Goal: Task Accomplishment & Management: Use online tool/utility

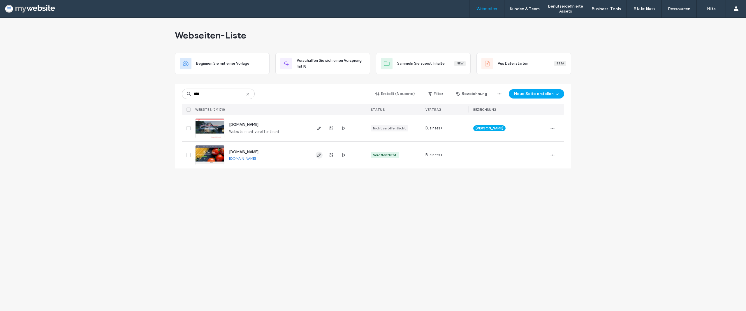
type input "****"
click at [318, 154] on icon "button" at bounding box center [319, 155] width 5 height 5
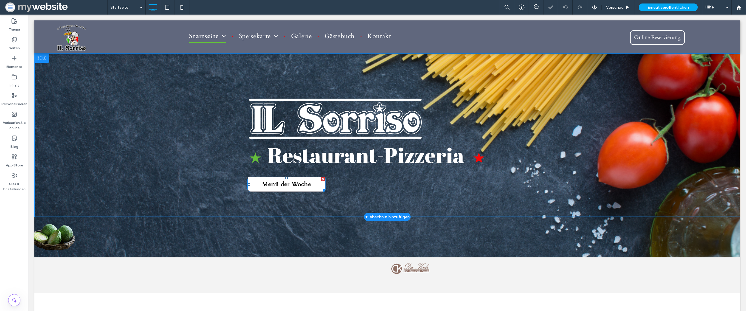
click at [274, 185] on span "Menü der Woche" at bounding box center [286, 184] width 53 height 14
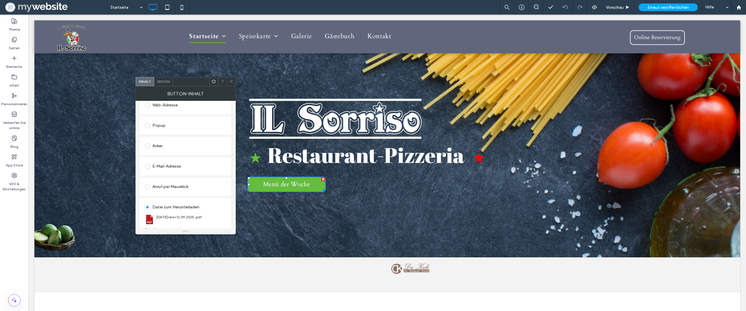
scroll to position [93, 0]
click at [160, 222] on div "Datei ändern" at bounding box center [155, 223] width 21 height 4
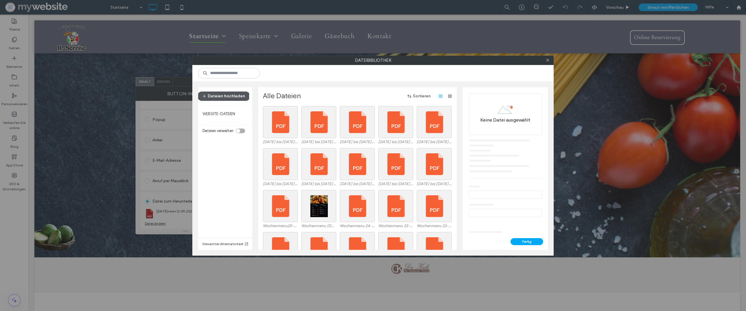
click at [236, 94] on button "Dateien hochladen" at bounding box center [223, 95] width 53 height 9
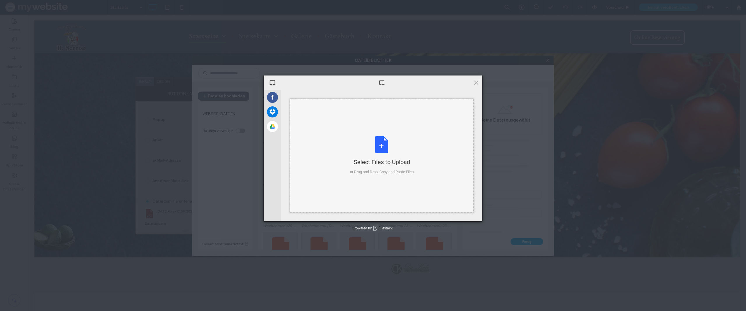
click at [384, 146] on div "Select Files to Upload or Drag and Drop, Copy and Paste Files" at bounding box center [382, 155] width 64 height 39
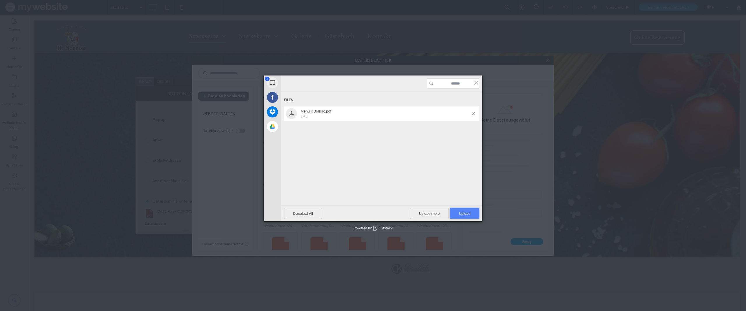
click at [473, 213] on span "Upload 1" at bounding box center [464, 213] width 29 height 11
click at [474, 114] on span at bounding box center [472, 113] width 3 height 3
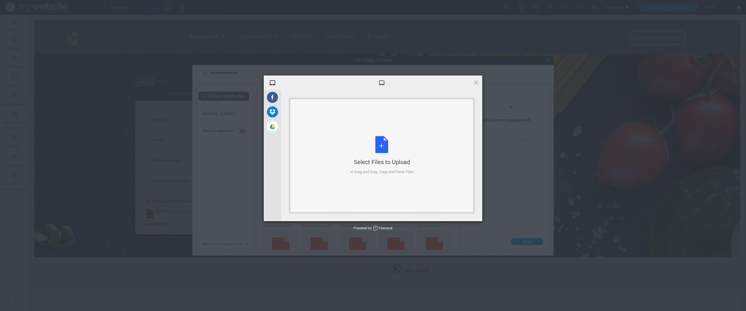
click at [382, 148] on div "Select Files to Upload or Drag and Drop, Copy and Paste Files" at bounding box center [382, 155] width 64 height 39
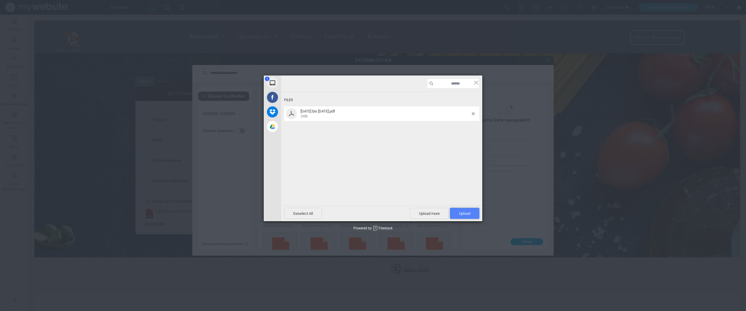
click at [474, 213] on span "Upload 1" at bounding box center [464, 213] width 29 height 11
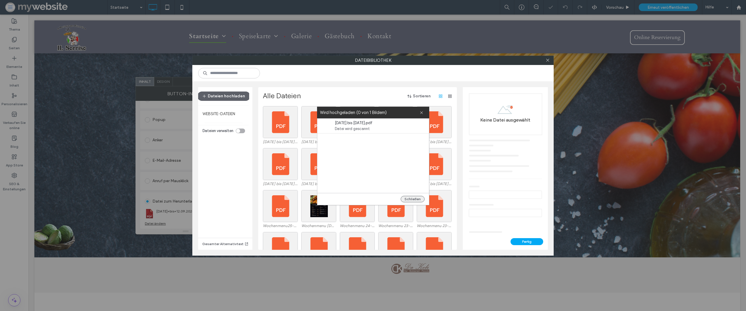
click at [411, 198] on button "Schließen" at bounding box center [412, 199] width 24 height 6
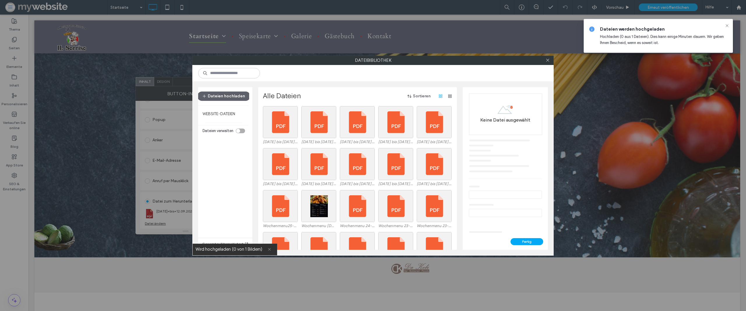
click at [268, 248] on icon at bounding box center [269, 249] width 4 height 4
click at [233, 101] on div "Dateien hochladen" at bounding box center [223, 96] width 51 height 18
click at [234, 94] on button "Dateien hochladen" at bounding box center [223, 95] width 53 height 9
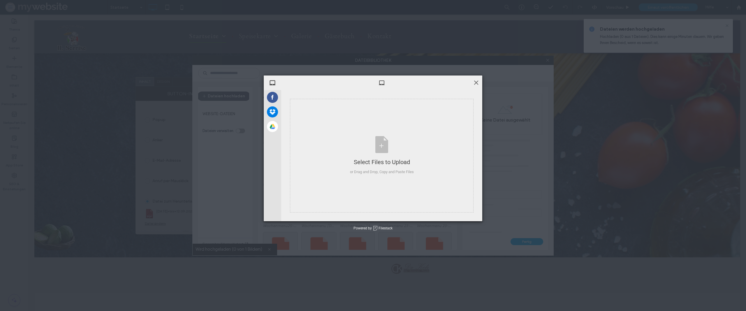
click at [473, 82] on span at bounding box center [476, 82] width 6 height 6
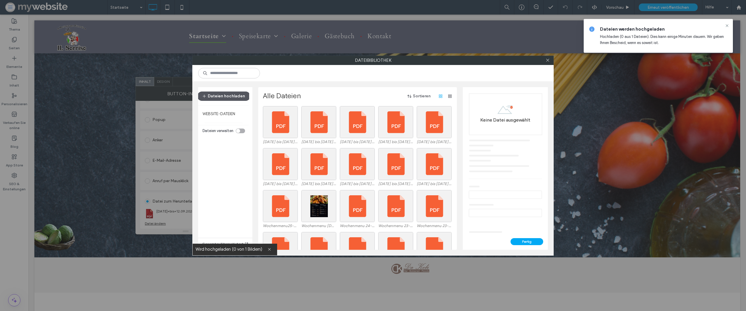
click at [208, 94] on button "Dateien hochladen" at bounding box center [223, 95] width 53 height 9
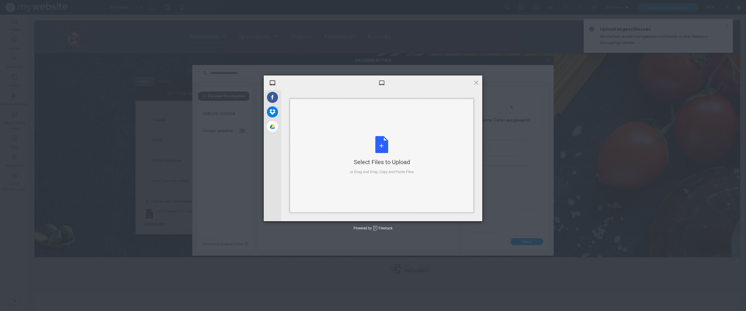
click at [359, 141] on div "Select Files to Upload or Drag and Drop, Copy and Paste Files" at bounding box center [382, 155] width 64 height 39
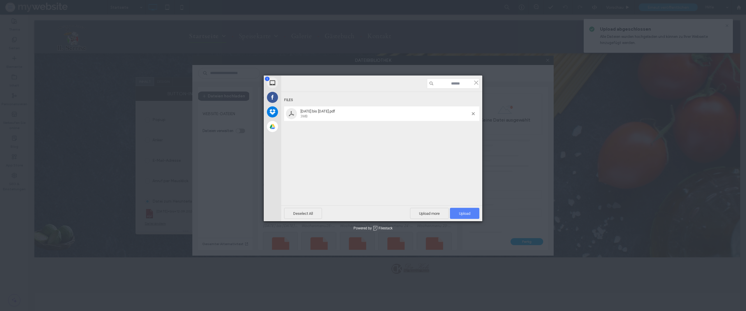
drag, startPoint x: 466, startPoint y: 220, endPoint x: 465, endPoint y: 211, distance: 8.8
click at [466, 215] on div "Deselect All Upload more Upload 1" at bounding box center [381, 213] width 201 height 16
click at [465, 211] on span "Upload 1" at bounding box center [464, 213] width 29 height 11
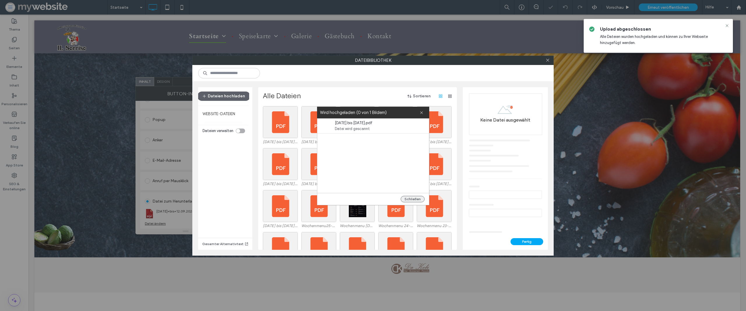
click at [420, 199] on button "Schließen" at bounding box center [412, 199] width 24 height 6
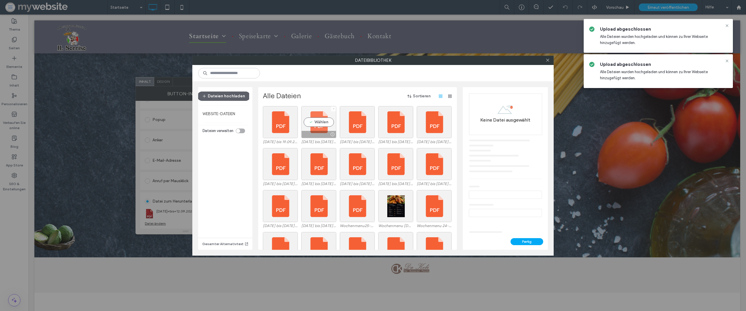
click at [332, 108] on icon at bounding box center [333, 108] width 2 height 2
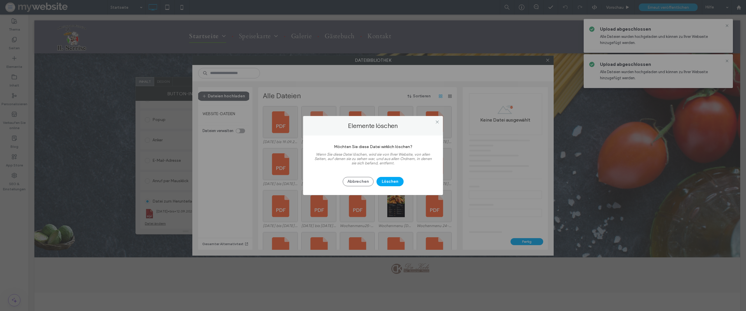
drag, startPoint x: 389, startPoint y: 181, endPoint x: 361, endPoint y: 166, distance: 31.9
click at [389, 181] on button "Löschen" at bounding box center [389, 181] width 27 height 9
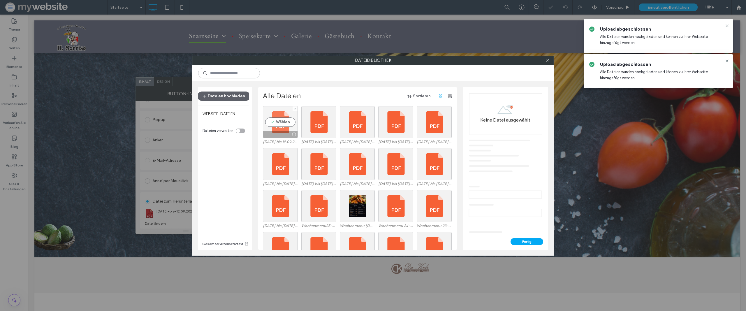
click at [274, 122] on div "Wählen" at bounding box center [280, 122] width 35 height 32
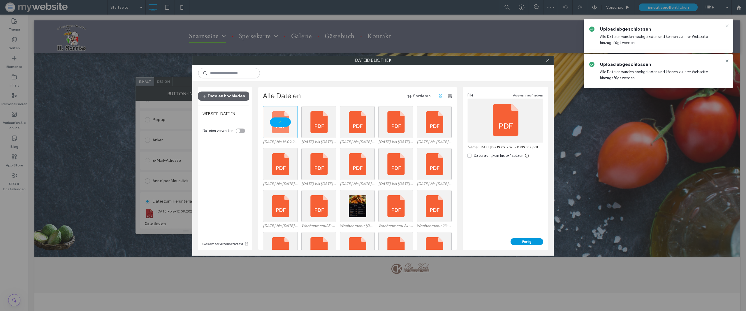
click at [526, 239] on button "Fertig" at bounding box center [526, 241] width 33 height 7
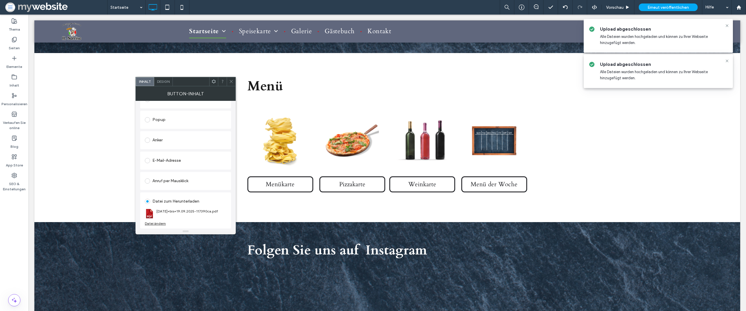
scroll to position [662, 0]
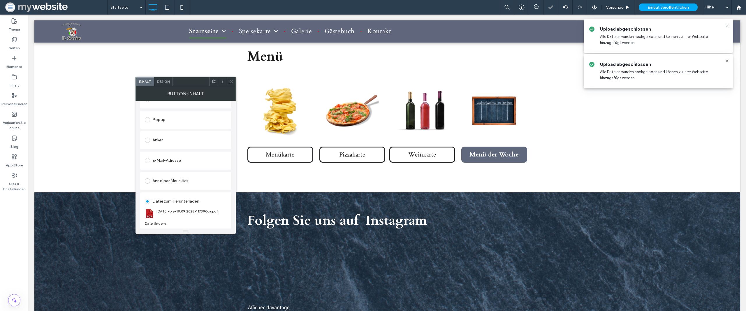
click at [483, 159] on span "Menü der Woche" at bounding box center [493, 154] width 53 height 14
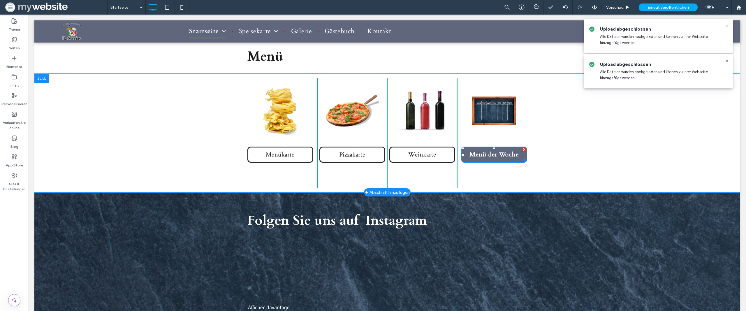
click at [482, 158] on span "Menü der Woche" at bounding box center [493, 154] width 53 height 14
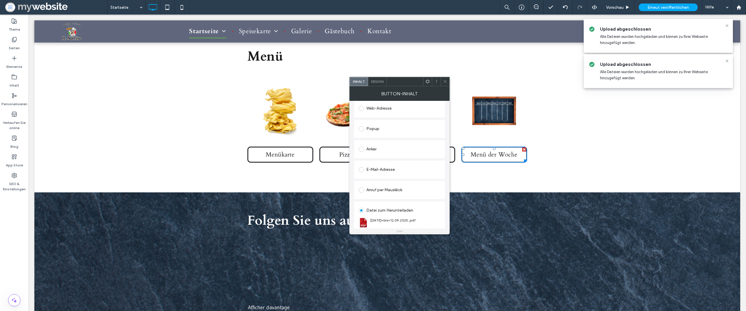
scroll to position [93, 0]
click at [371, 221] on div "Datei ändern" at bounding box center [368, 223] width 21 height 4
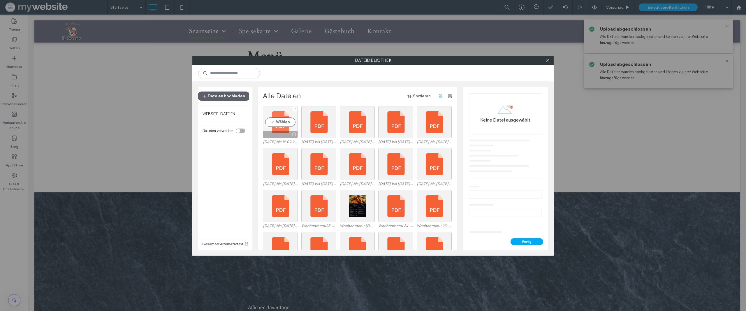
click at [277, 120] on div "Wählen" at bounding box center [280, 122] width 35 height 32
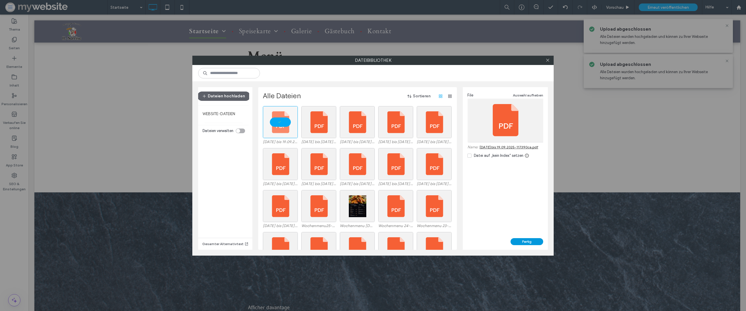
click at [529, 239] on button "Fertig" at bounding box center [526, 241] width 33 height 7
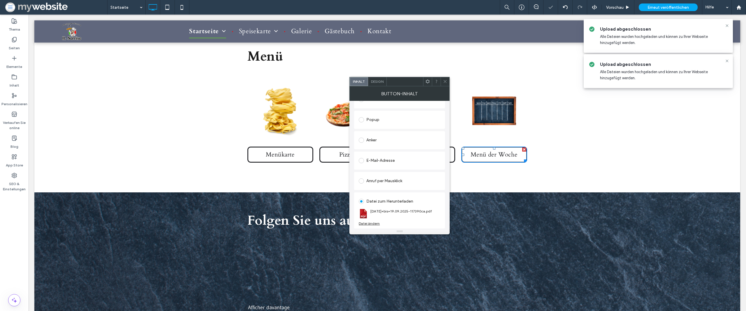
click at [446, 79] on span at bounding box center [445, 81] width 4 height 9
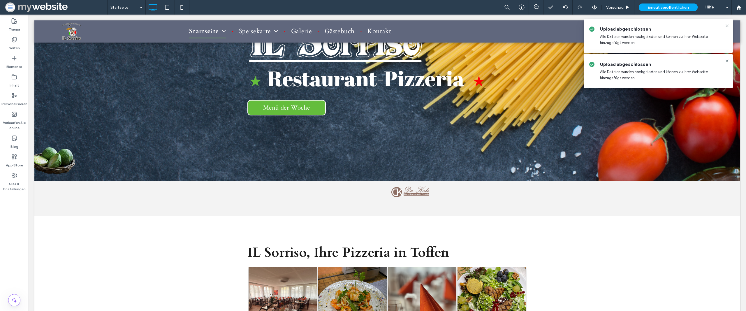
scroll to position [0, 0]
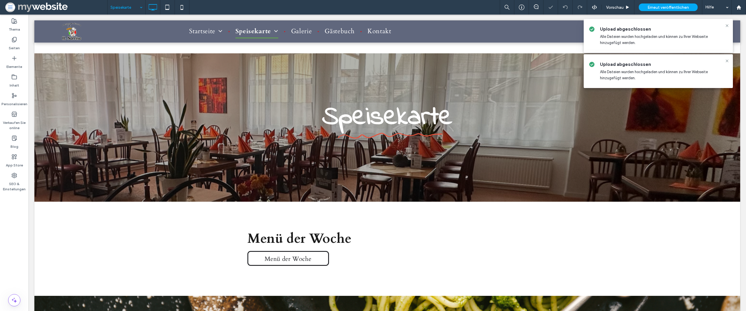
scroll to position [121, 0]
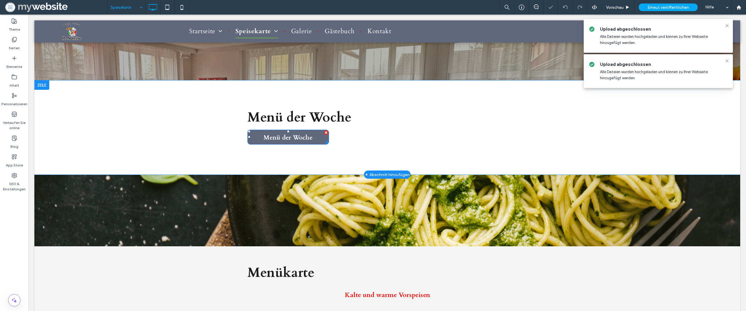
click at [284, 141] on span "Menü der Woche" at bounding box center [287, 137] width 53 height 14
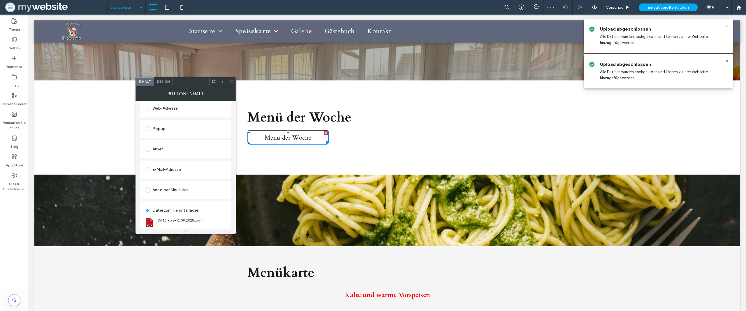
scroll to position [93, 0]
click at [159, 224] on div "Datei ändern" at bounding box center [155, 223] width 21 height 4
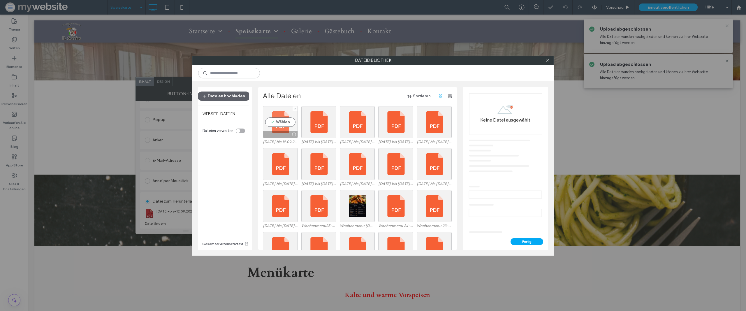
click at [280, 120] on div "Wählen" at bounding box center [280, 122] width 35 height 32
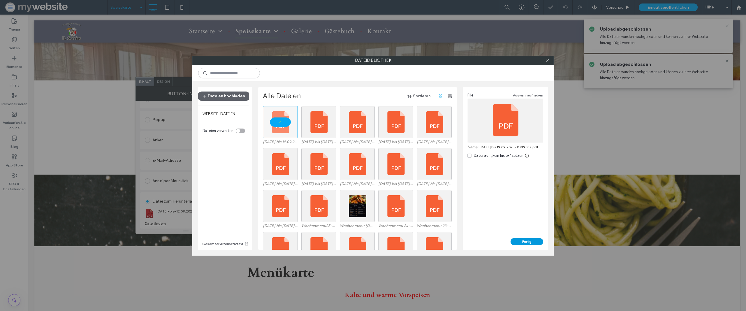
drag, startPoint x: 527, startPoint y: 241, endPoint x: 496, endPoint y: 225, distance: 35.2
click at [527, 241] on button "Fertig" at bounding box center [526, 241] width 33 height 7
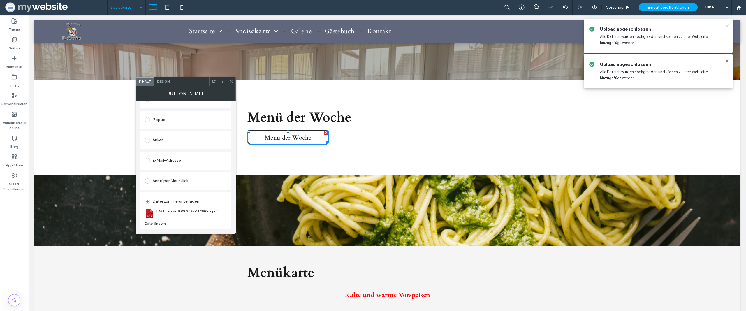
click at [229, 82] on div at bounding box center [231, 81] width 9 height 9
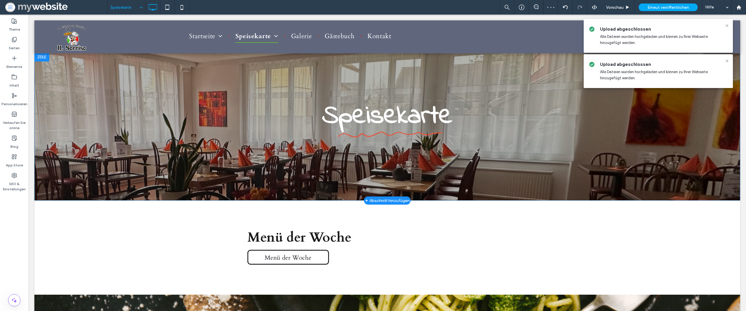
scroll to position [0, 0]
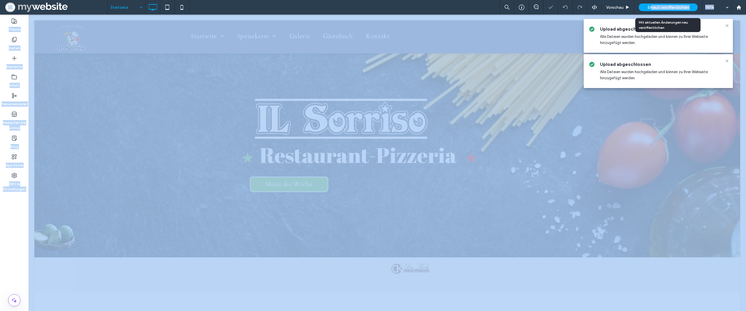
drag, startPoint x: 651, startPoint y: 6, endPoint x: 651, endPoint y: 279, distance: 272.3
click at [651, 6] on span "Erneut veröffentlichen" at bounding box center [667, 7] width 41 height 5
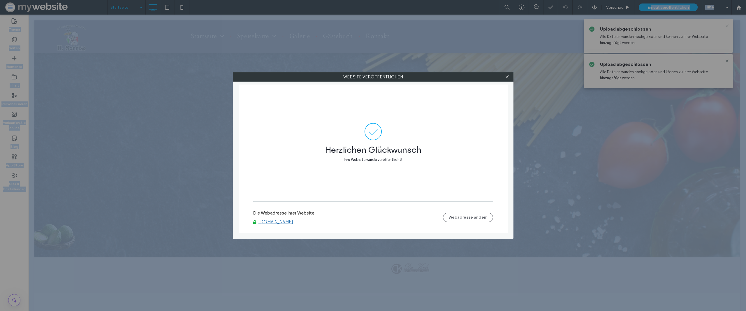
click at [278, 221] on link "[DOMAIN_NAME]" at bounding box center [275, 221] width 35 height 5
